Goal: Task Accomplishment & Management: Manage account settings

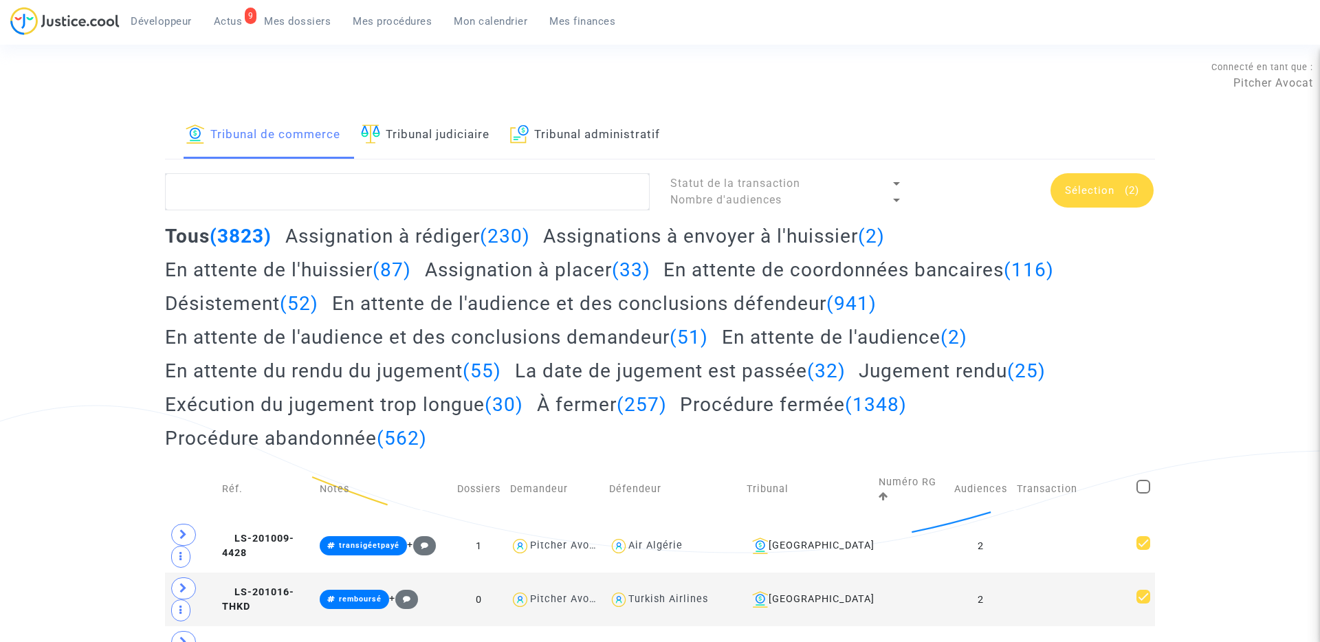
click at [314, 22] on span "Mes dossiers" at bounding box center [297, 21] width 67 height 12
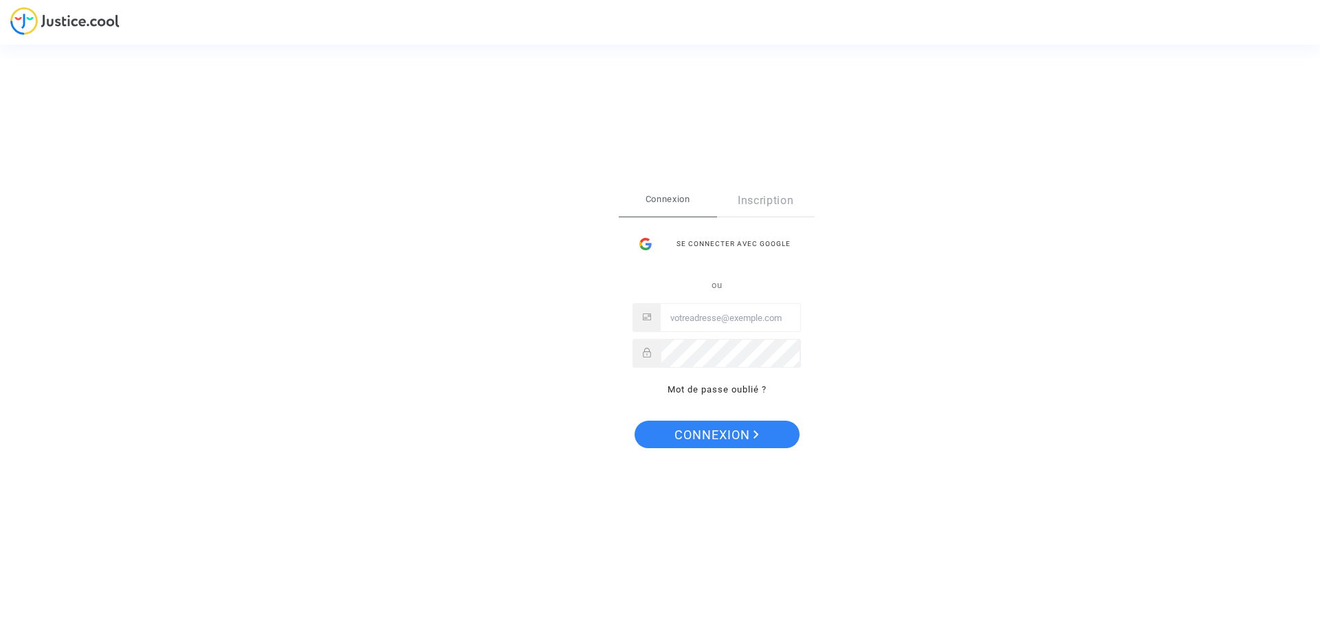
type input "claire+onboarding@justice.cool"
click at [735, 436] on span "Connexion" at bounding box center [716, 435] width 85 height 29
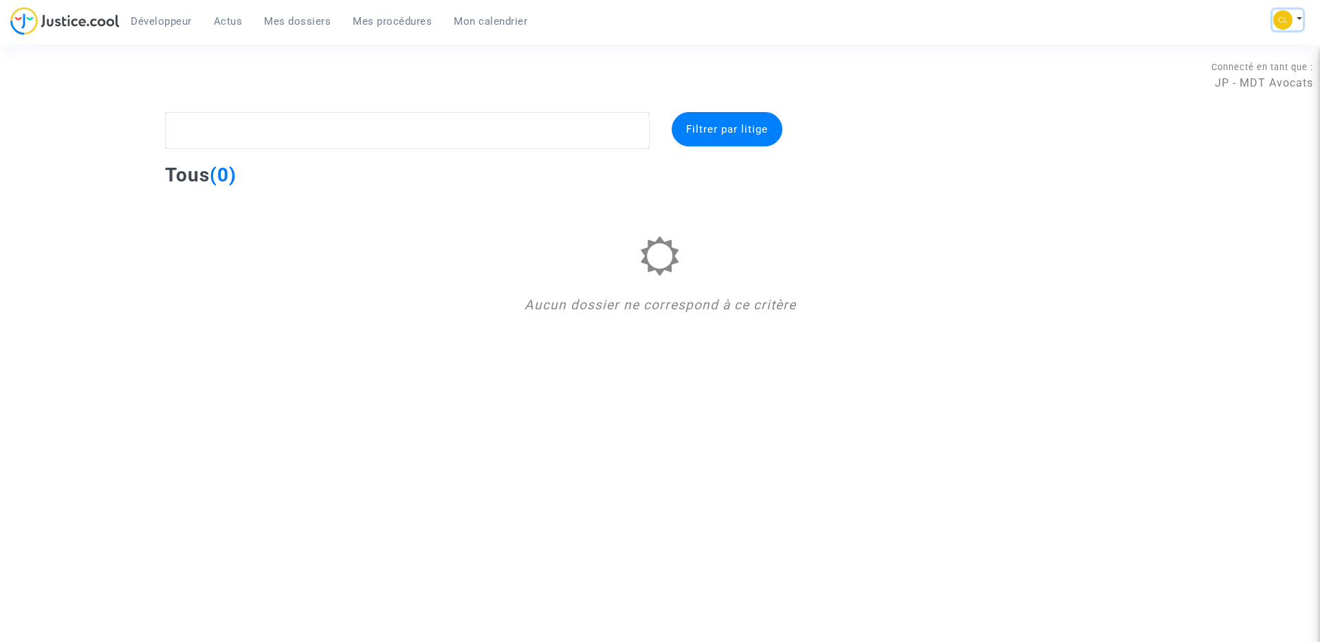
click at [1279, 20] on img at bounding box center [1282, 19] width 19 height 19
click at [1243, 69] on link "Changer de compte" at bounding box center [1232, 71] width 139 height 22
